Goal: Task Accomplishment & Management: Manage account settings

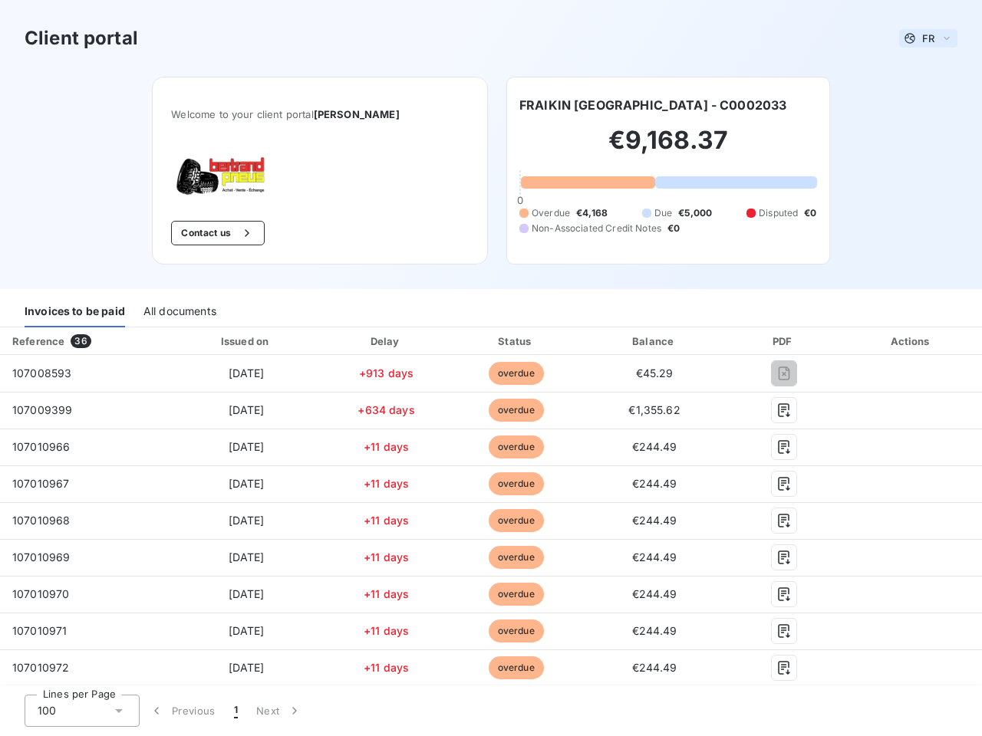
click at [922, 38] on span "FR" at bounding box center [928, 38] width 12 height 12
click at [214, 233] on button "Contact us" at bounding box center [217, 233] width 93 height 25
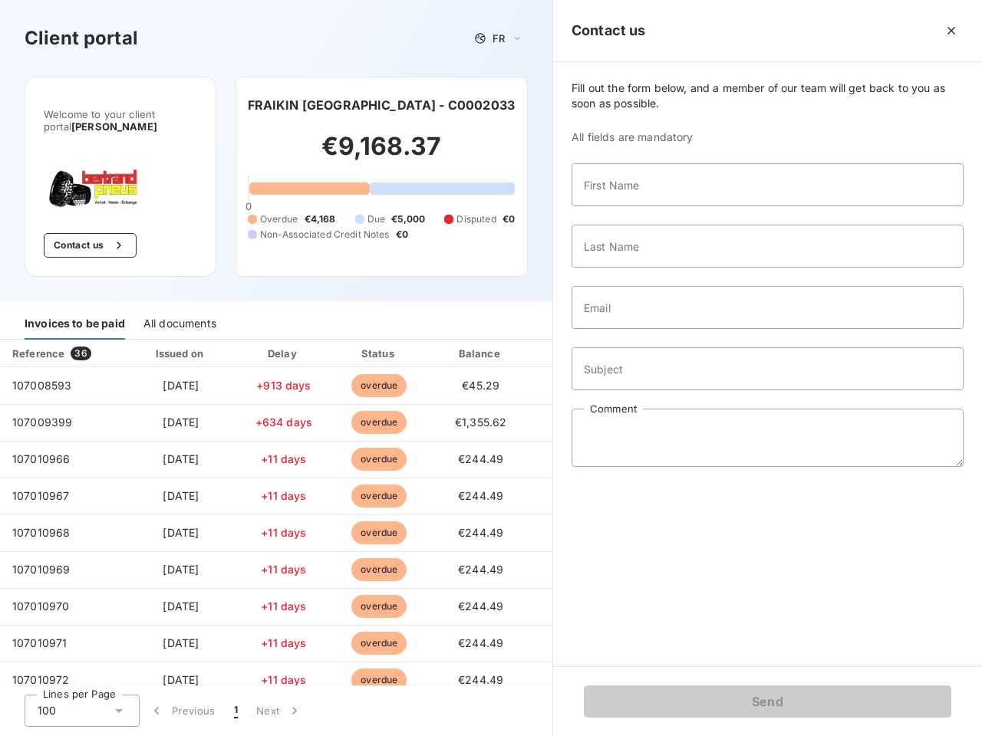
click at [605, 105] on span "Fill out the form below, and a member of our team will get back to you as soon …" at bounding box center [767, 96] width 392 height 31
click at [74, 311] on div "Invoices to be paid" at bounding box center [75, 323] width 100 height 32
click at [179, 311] on div "All documents" at bounding box center [179, 323] width 73 height 32
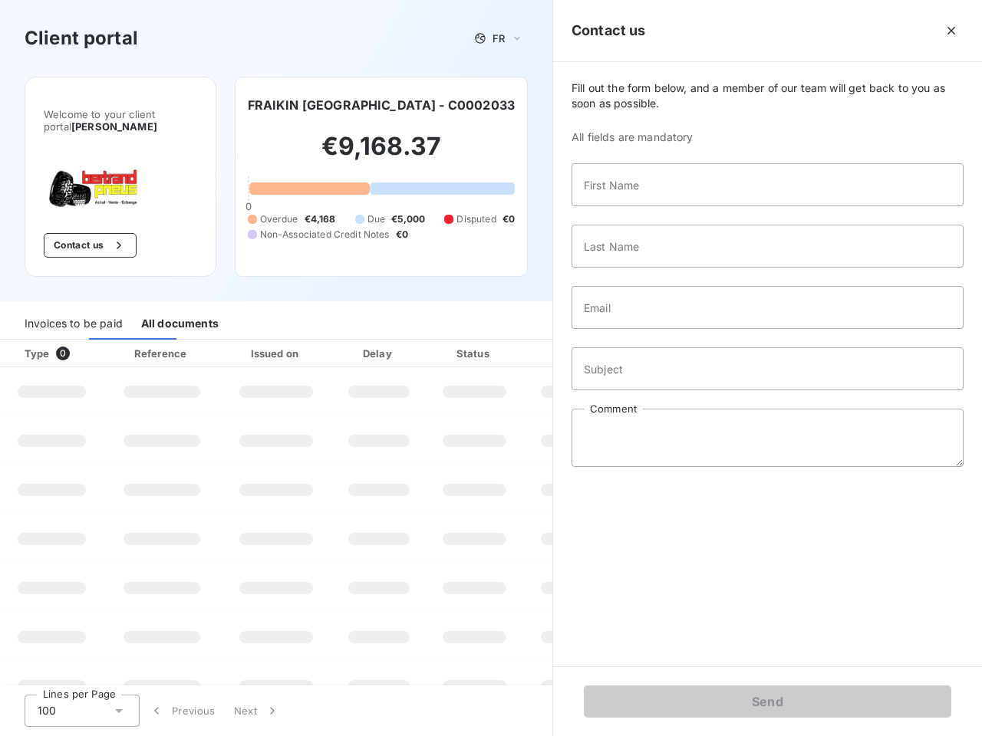
click at [84, 341] on th "Type 0" at bounding box center [52, 354] width 104 height 28
click at [242, 341] on th "Issued on" at bounding box center [276, 354] width 112 height 28
click at [380, 341] on th "Delay" at bounding box center [379, 354] width 94 height 28
click at [508, 341] on th "Status" at bounding box center [474, 354] width 97 height 28
